Goal: Information Seeking & Learning: Learn about a topic

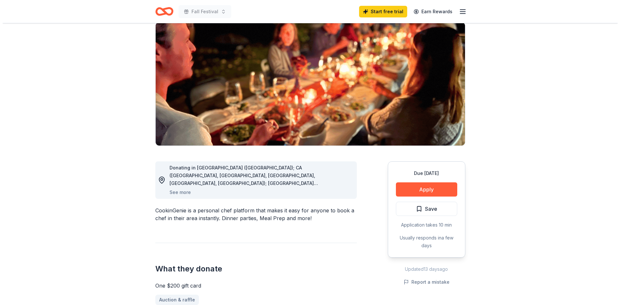
scroll to position [51, 0]
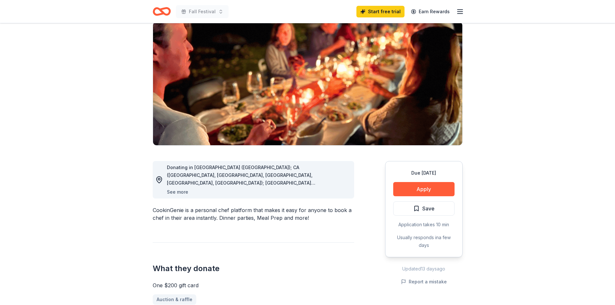
click at [182, 193] on button "See more" at bounding box center [177, 192] width 21 height 8
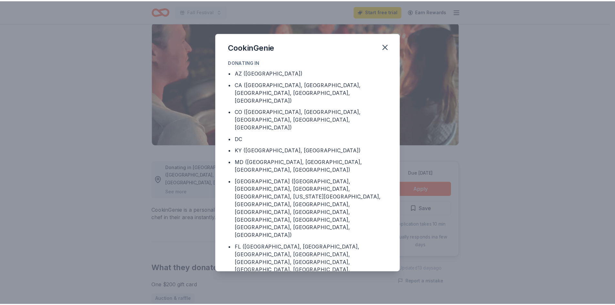
scroll to position [26, 0]
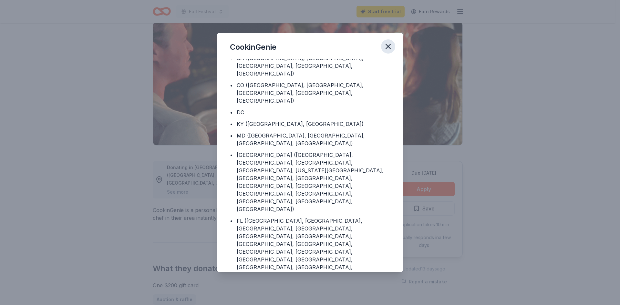
click at [390, 44] on icon "button" at bounding box center [387, 46] width 9 height 9
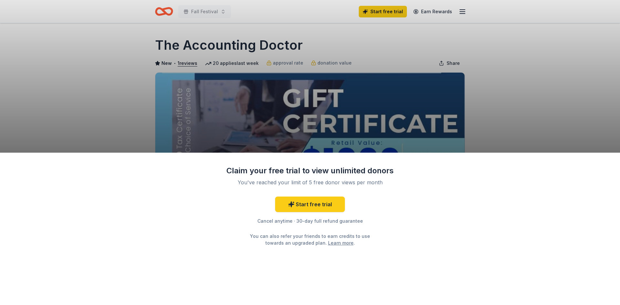
click at [541, 121] on div "Claim your free trial to view unlimited donors You've reached your limit of 5 f…" at bounding box center [310, 152] width 620 height 305
click at [545, 182] on div "Claim your free trial to view unlimited donors You've reached your limit of 5 f…" at bounding box center [310, 229] width 620 height 153
click at [328, 243] on link "Learn more" at bounding box center [340, 242] width 25 height 7
